Goal: Use online tool/utility: Utilize a website feature to perform a specific function

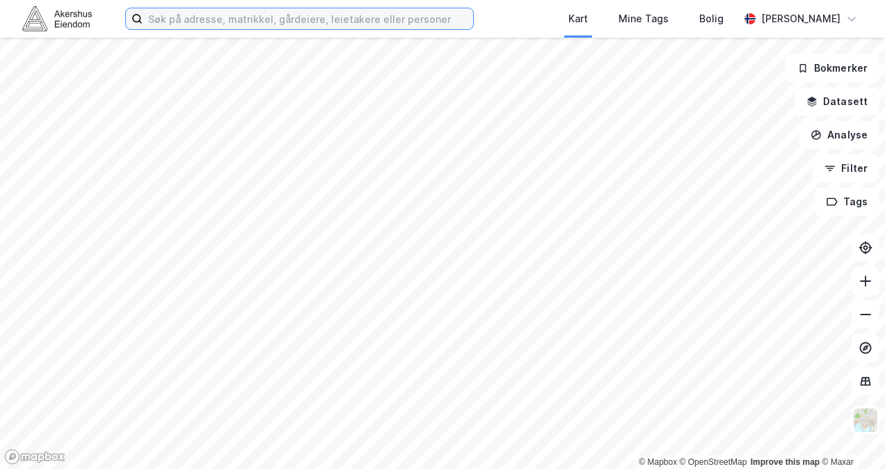
click at [341, 21] on input at bounding box center [308, 18] width 330 height 21
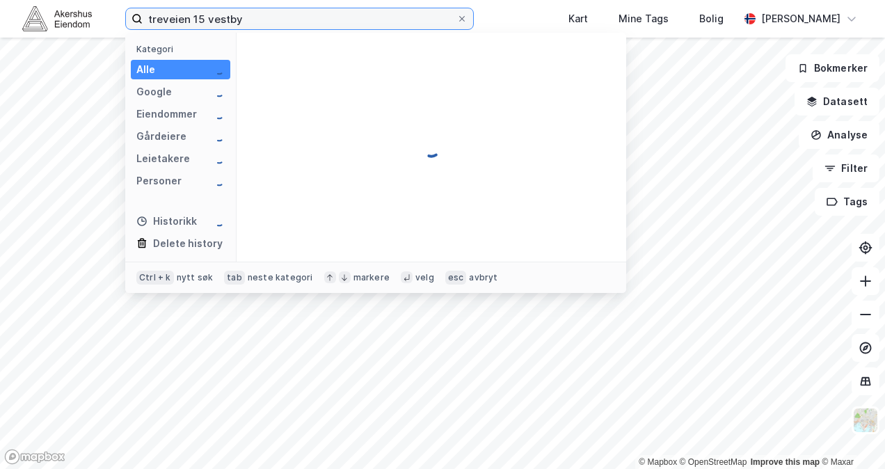
type input "treveien 15 vestby"
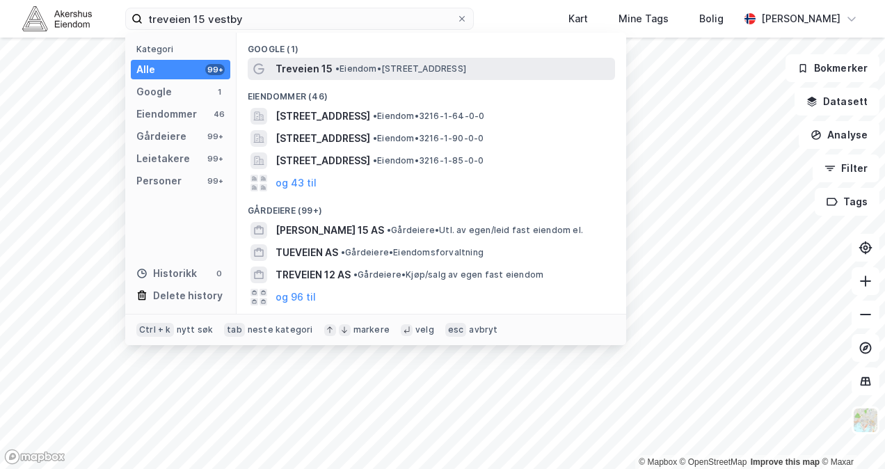
click at [325, 70] on span "Treveien 15" at bounding box center [303, 68] width 57 height 17
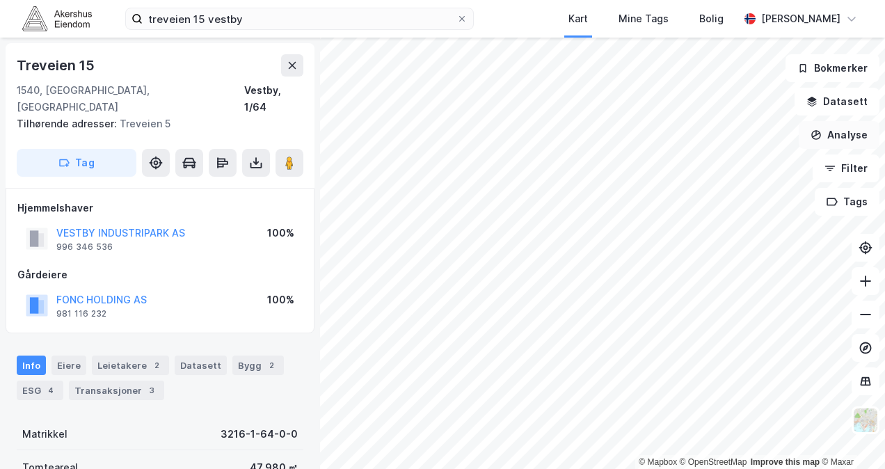
click at [851, 129] on button "Analyse" at bounding box center [838, 135] width 81 height 28
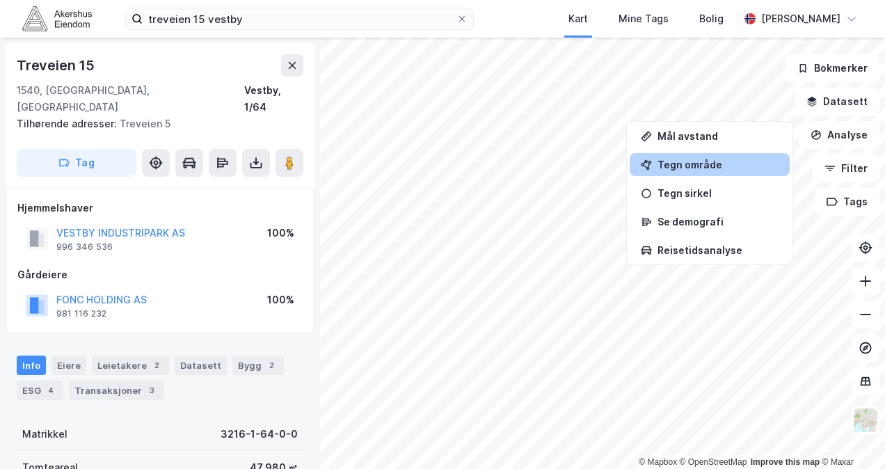
click at [704, 166] on div "Tegn område" at bounding box center [717, 165] width 121 height 12
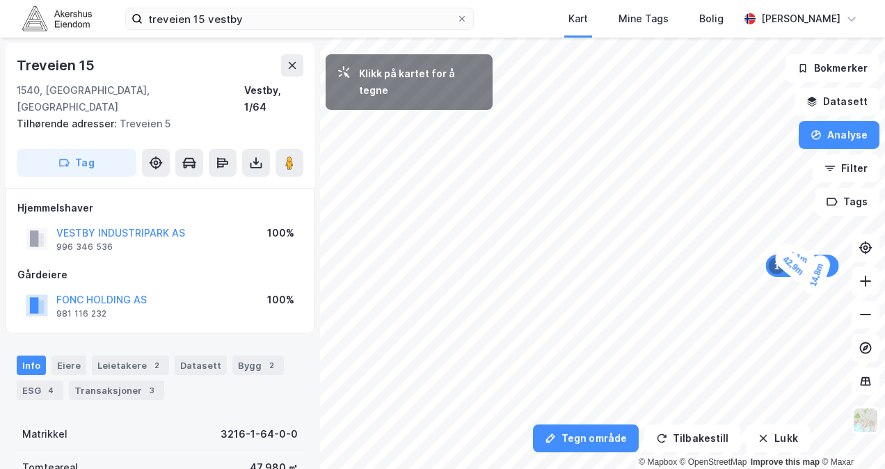
click at [814, 283] on div "14,8m" at bounding box center [815, 274] width 31 height 45
click at [826, 287] on div "9,9m" at bounding box center [820, 284] width 40 height 31
click at [773, 275] on div "20m" at bounding box center [772, 261] width 22 height 34
click at [760, 268] on div "17,6m" at bounding box center [766, 258] width 36 height 45
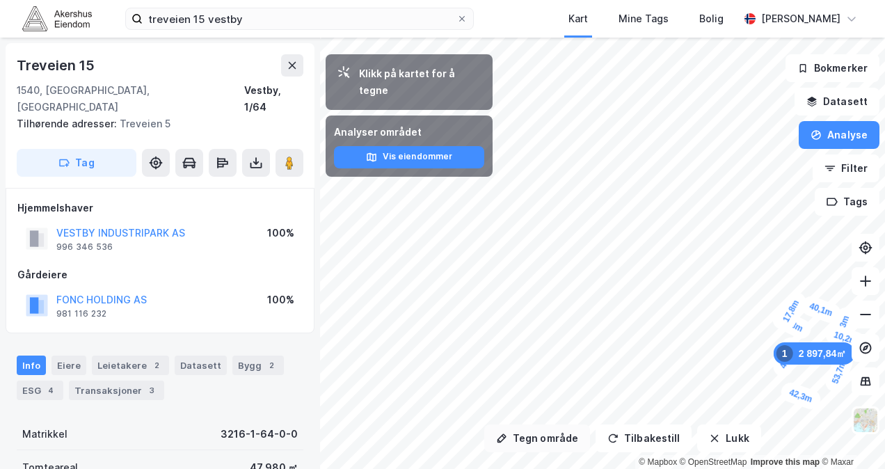
click at [532, 433] on button "Tegn område" at bounding box center [537, 438] width 106 height 28
click at [519, 441] on button "Tegn område" at bounding box center [537, 438] width 106 height 28
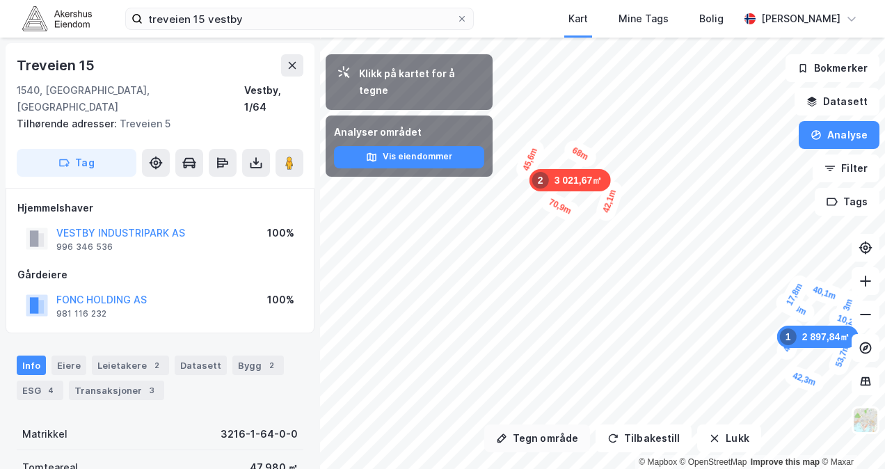
click at [540, 442] on button "Tegn område" at bounding box center [537, 438] width 106 height 28
